Goal: Complete application form

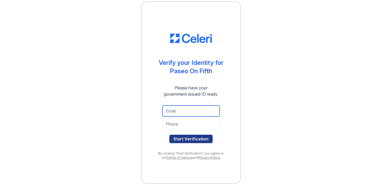
click at [184, 111] on input "email" at bounding box center [190, 111] width 57 height 11
type input "[EMAIL_ADDRESS][DOMAIN_NAME]"
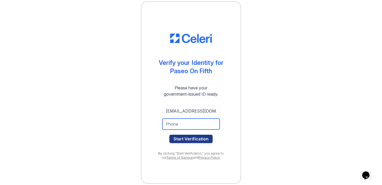
click at [188, 123] on input "tel" at bounding box center [190, 124] width 57 height 11
type input "5407298679"
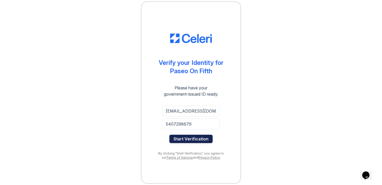
click at [190, 139] on button "Start Verification" at bounding box center [190, 139] width 43 height 8
